Goal: Transaction & Acquisition: Purchase product/service

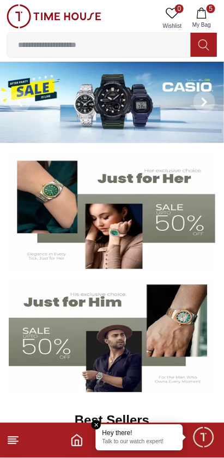
click at [206, 17] on icon "button" at bounding box center [202, 13] width 11 height 11
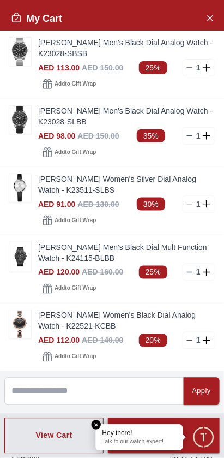
click at [94, 319] on link "[PERSON_NAME] Women's Black Dial Analog Watch - K22521-KCBB" at bounding box center [126, 321] width 177 height 22
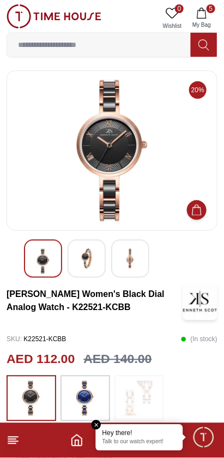
click at [95, 399] on img at bounding box center [85, 398] width 27 height 35
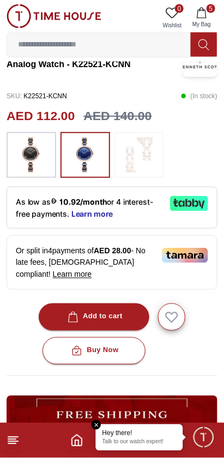
scroll to position [245, 0]
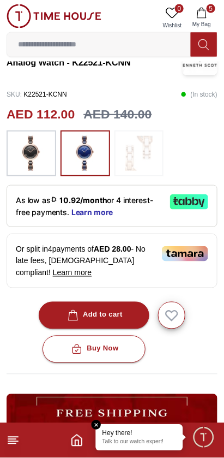
click at [122, 312] on button "Add to cart" at bounding box center [94, 315] width 111 height 27
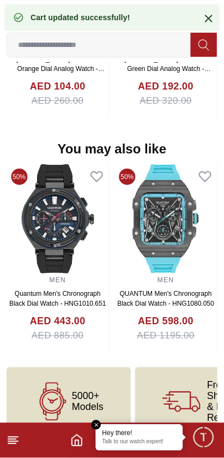
scroll to position [1060, 0]
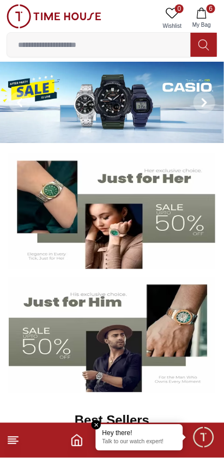
click at [211, 9] on span "6" at bounding box center [211, 8] width 9 height 9
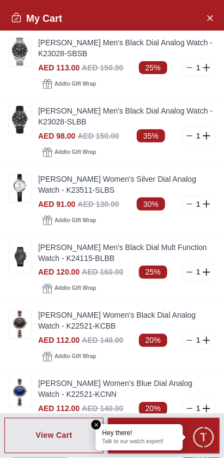
click at [75, 185] on link "[PERSON_NAME] Women's Silver Dial Analog Watch - K23511-SLBS" at bounding box center [126, 185] width 177 height 22
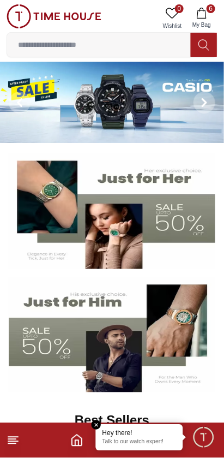
click at [211, 16] on button "6 My Bag" at bounding box center [202, 18] width 32 height 28
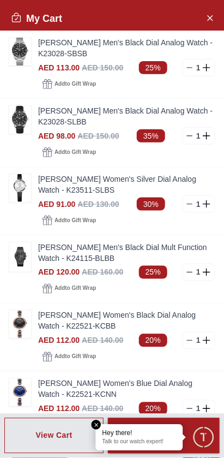
click at [82, 50] on link "[PERSON_NAME] Men's Black Dial Analog Watch - K23028-SBSB" at bounding box center [126, 48] width 177 height 22
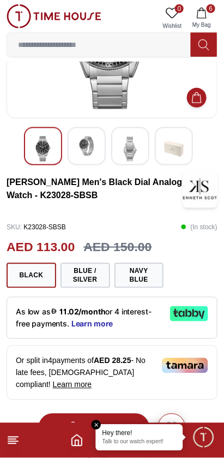
scroll to position [112, 0]
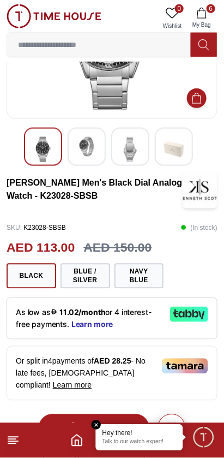
click at [91, 276] on button "Blue / Silver" at bounding box center [86, 276] width 50 height 25
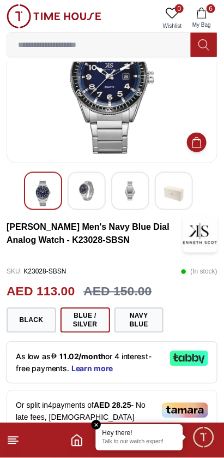
scroll to position [68, 0]
click at [151, 321] on button "Navy Blue" at bounding box center [140, 320] width 50 height 25
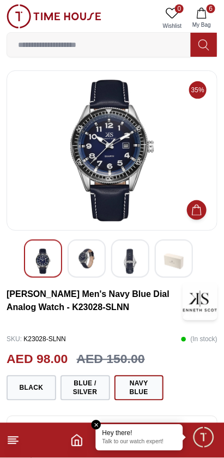
scroll to position [68, 0]
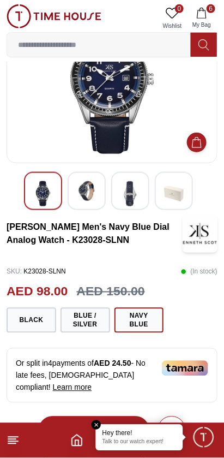
scroll to position [112, 0]
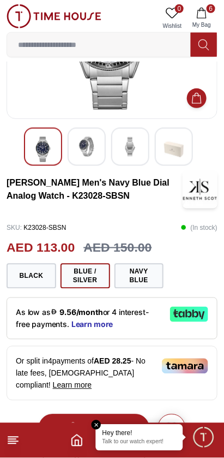
click at [215, 13] on button "6 My Bag" at bounding box center [202, 18] width 32 height 28
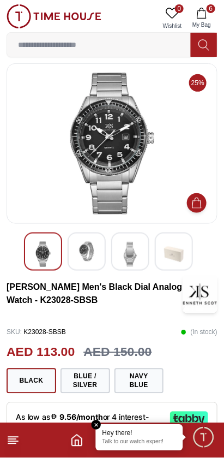
scroll to position [0, 0]
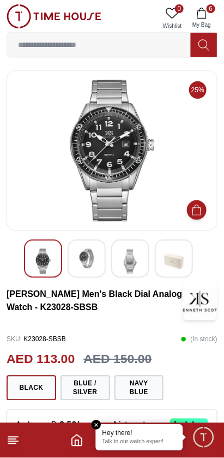
click at [216, 10] on button "6 My Bag" at bounding box center [202, 18] width 32 height 28
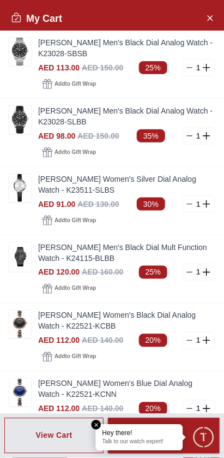
click at [87, 125] on link "[PERSON_NAME] Men's Black Dial Analog Watch - K23028-SLBB" at bounding box center [126, 116] width 177 height 22
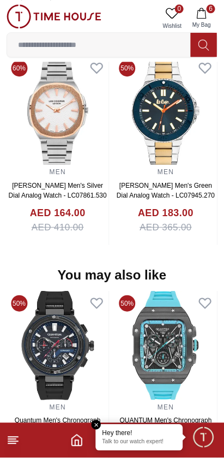
scroll to position [1039, 0]
